Goal: Information Seeking & Learning: Learn about a topic

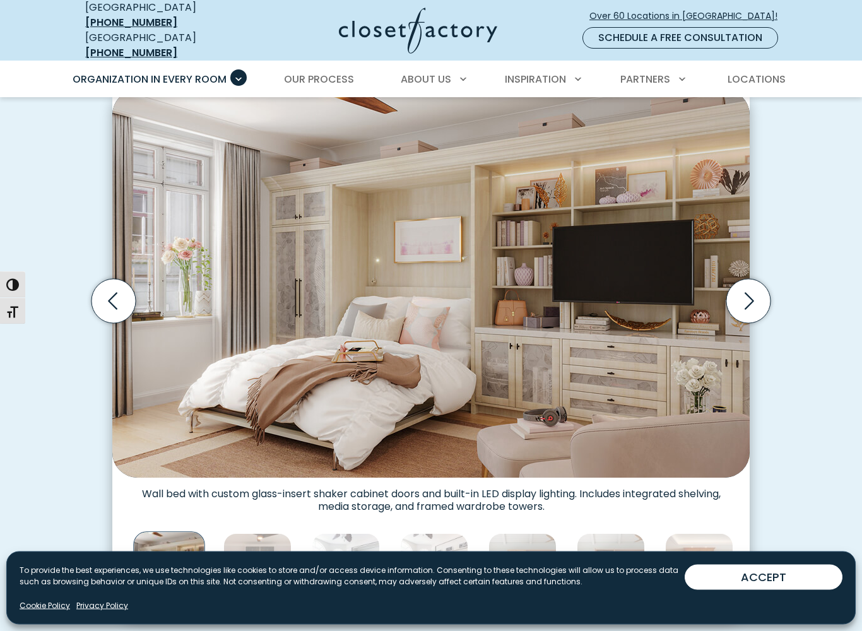
scroll to position [357, 0]
click at [756, 290] on icon "Next slide" at bounding box center [748, 300] width 44 height 44
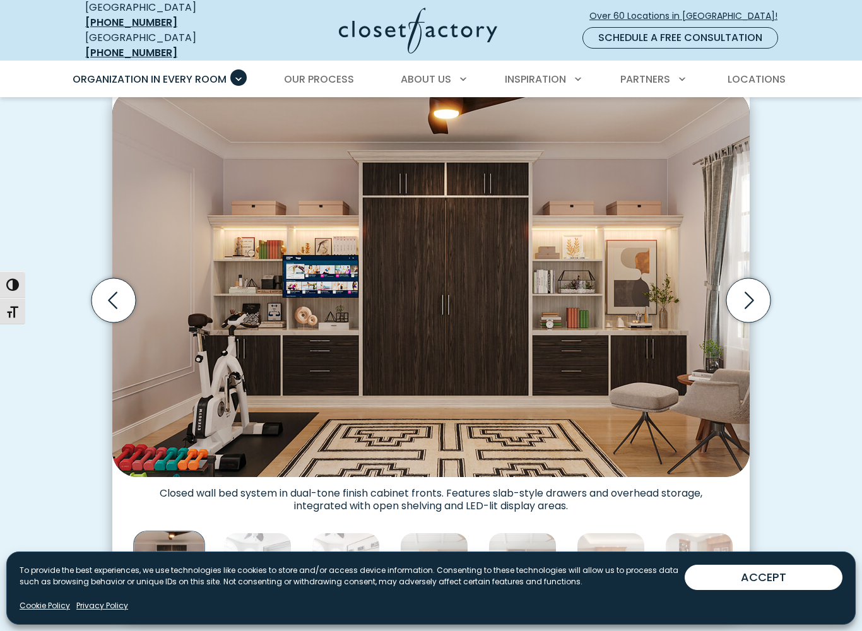
click at [749, 293] on icon "Next slide" at bounding box center [749, 300] width 9 height 17
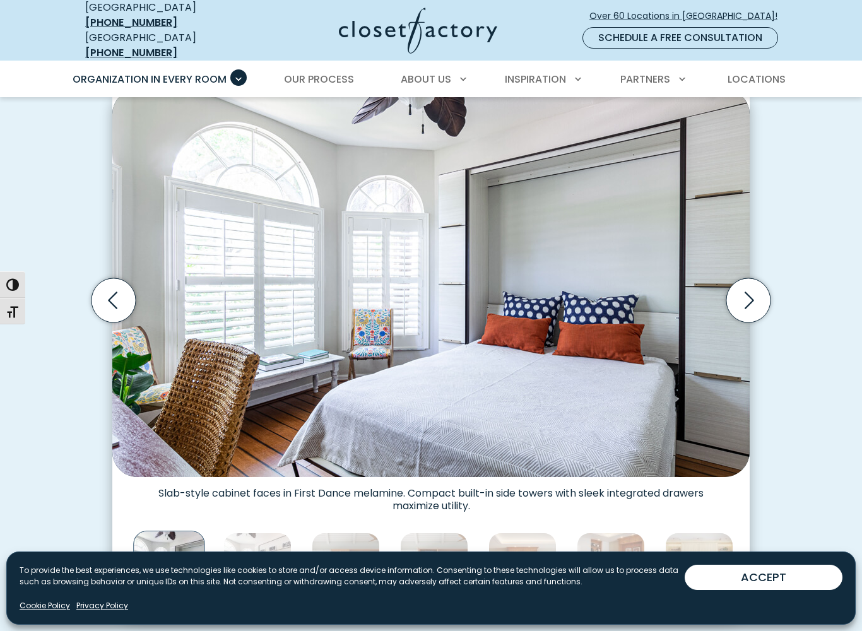
click at [752, 294] on icon "Next slide" at bounding box center [748, 300] width 44 height 44
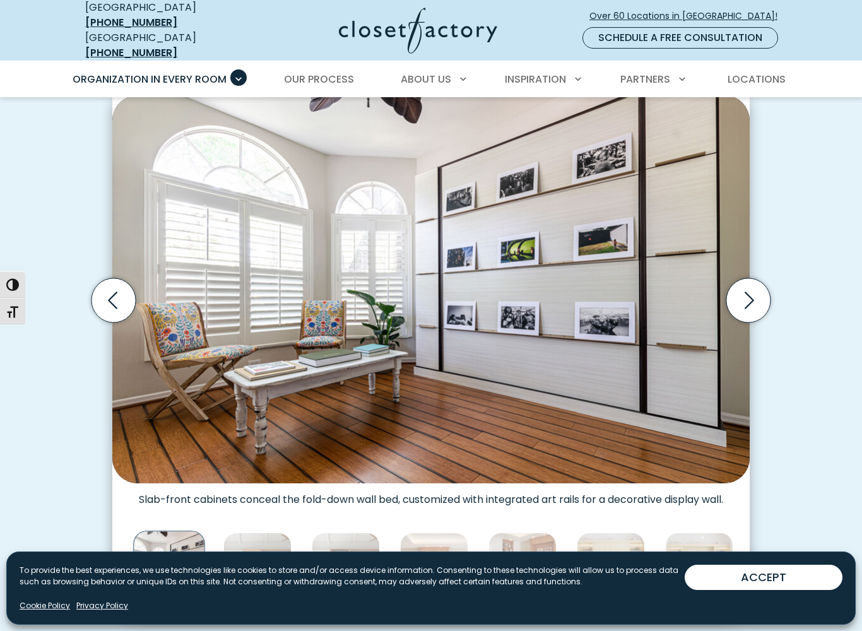
click at [752, 292] on icon "Next slide" at bounding box center [748, 300] width 44 height 44
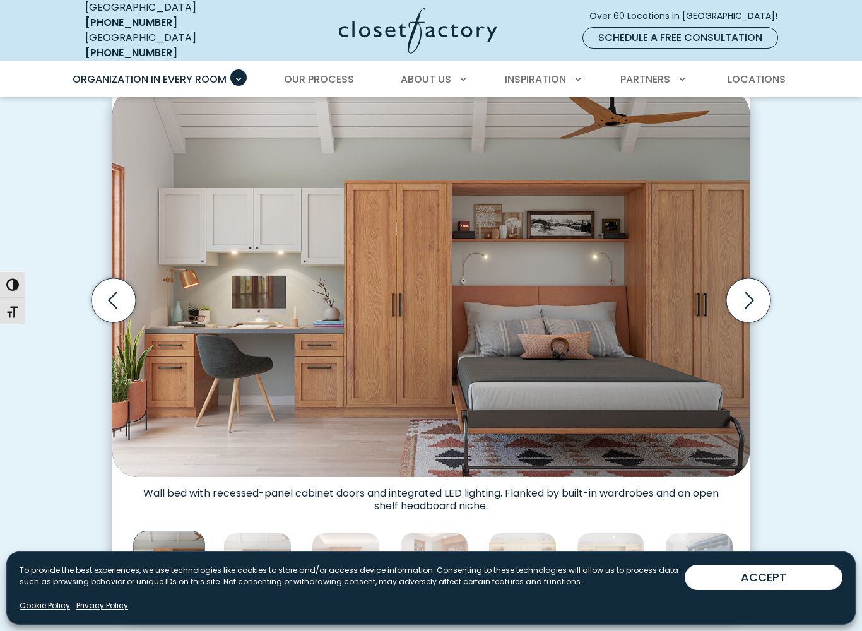
click at [748, 301] on icon "Next slide" at bounding box center [748, 300] width 44 height 44
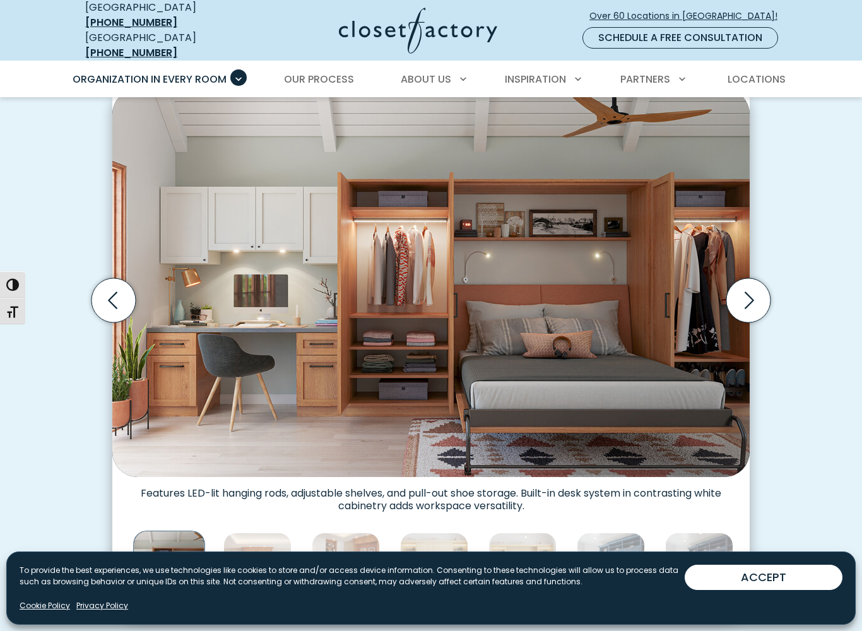
click at [758, 278] on icon "Next slide" at bounding box center [748, 300] width 44 height 44
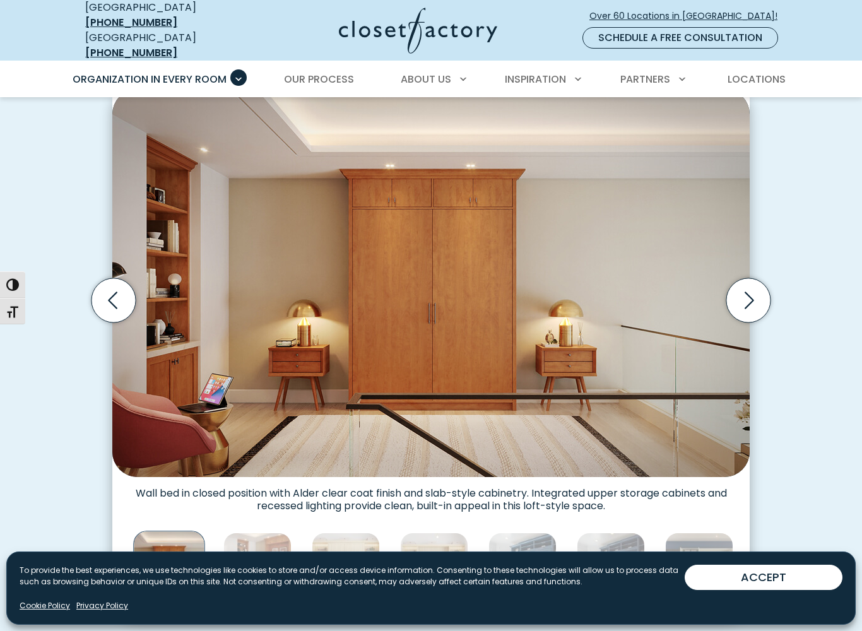
click at [750, 292] on icon "Next slide" at bounding box center [749, 300] width 9 height 17
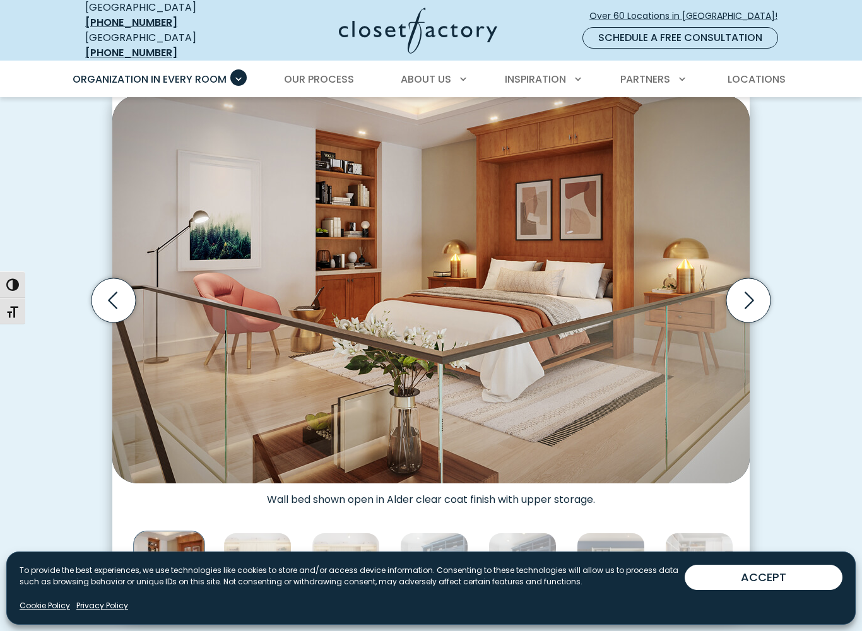
click at [753, 299] on icon "Next slide" at bounding box center [748, 300] width 44 height 44
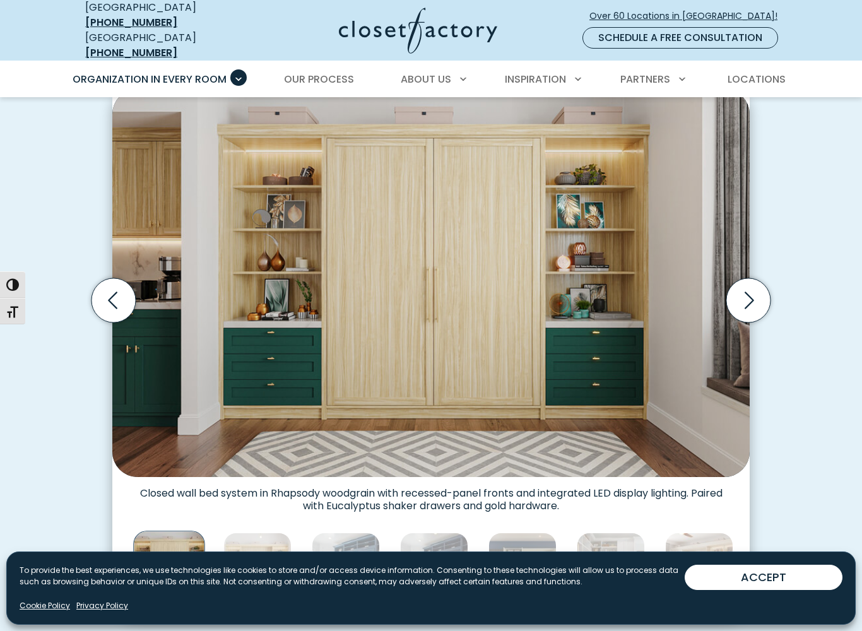
click at [748, 297] on icon "Next slide" at bounding box center [748, 300] width 44 height 44
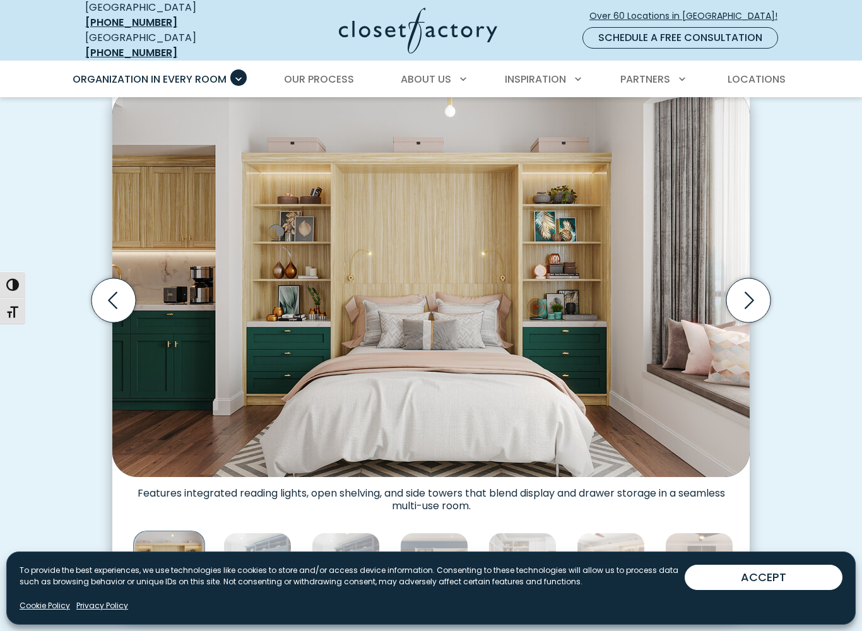
click at [760, 299] on icon "Next slide" at bounding box center [748, 300] width 44 height 44
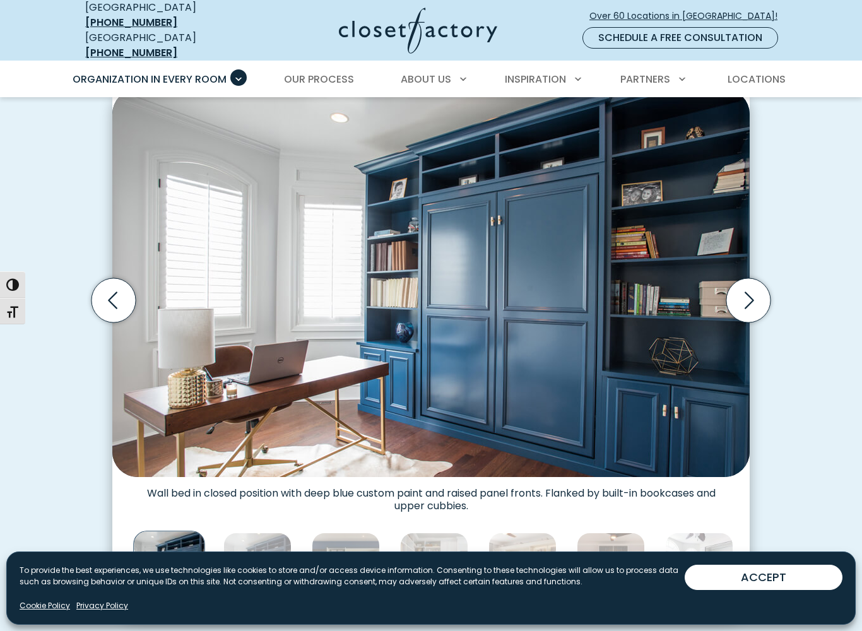
click at [745, 301] on icon "Next slide" at bounding box center [748, 300] width 44 height 44
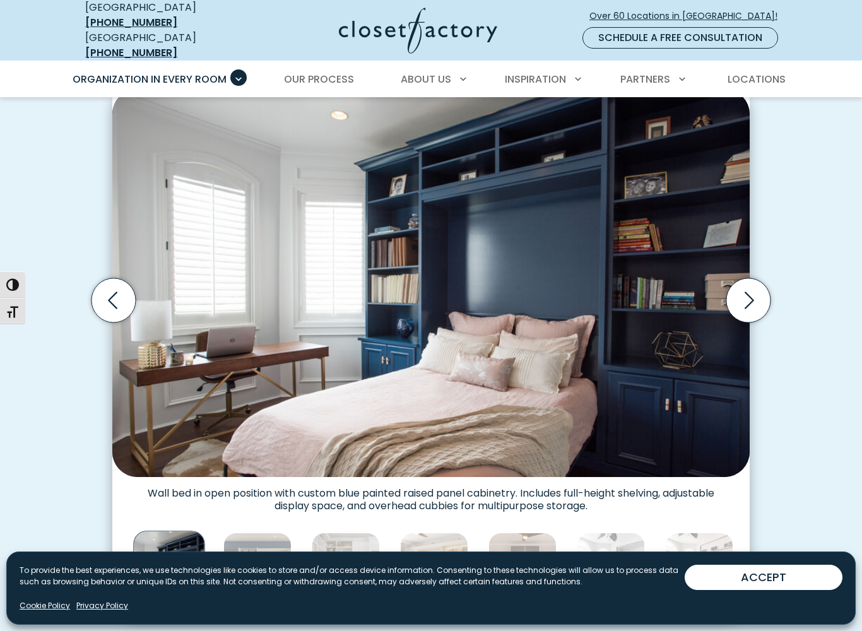
click at [752, 302] on icon "Next slide" at bounding box center [748, 300] width 44 height 44
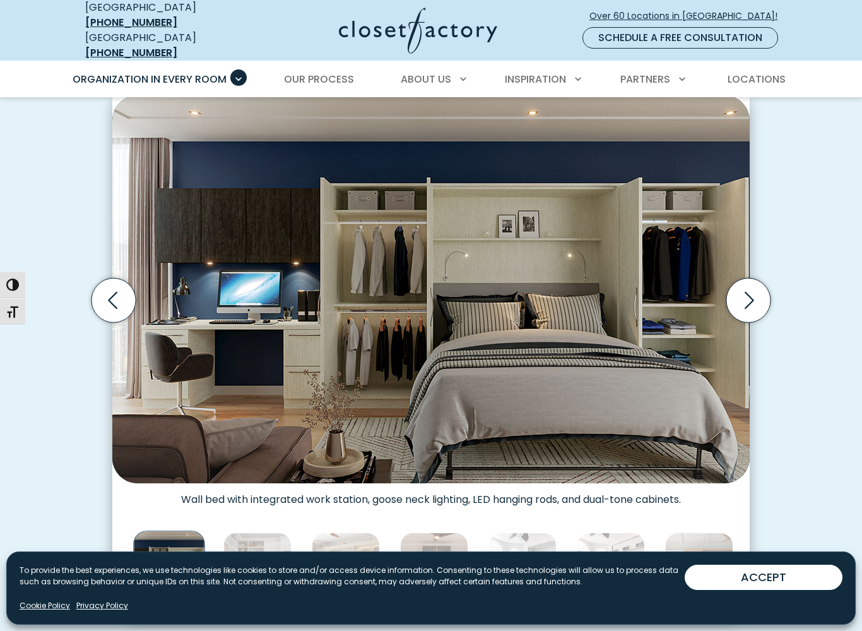
click at [750, 297] on icon "Next slide" at bounding box center [748, 300] width 44 height 44
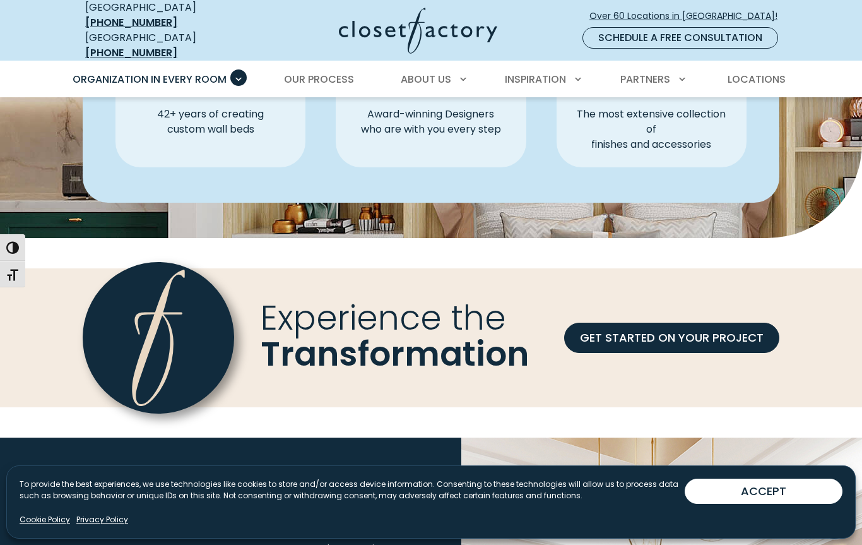
scroll to position [3671, 0]
